Goal: Task Accomplishment & Management: Complete application form

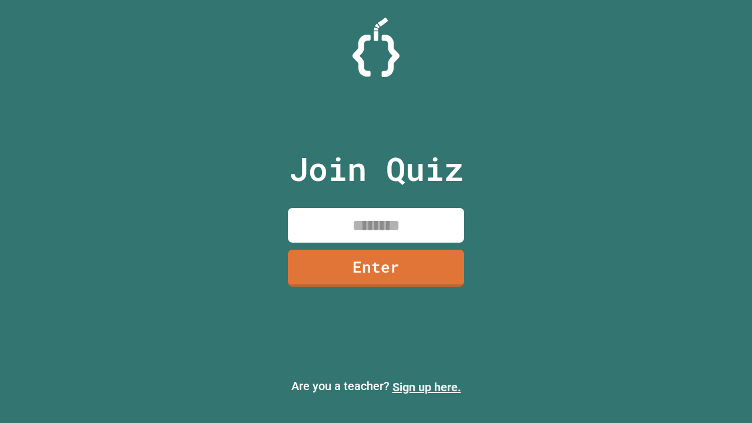
click at [427, 387] on link "Sign up here." at bounding box center [427, 387] width 69 height 14
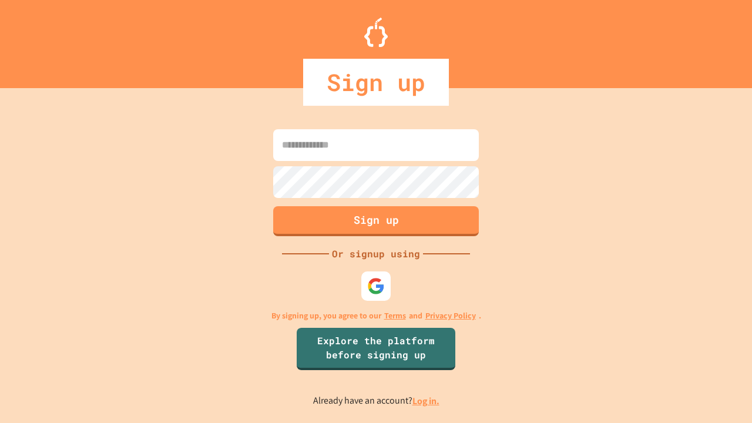
click at [427, 401] on link "Log in." at bounding box center [425, 401] width 27 height 12
